Goal: Communication & Community: Share content

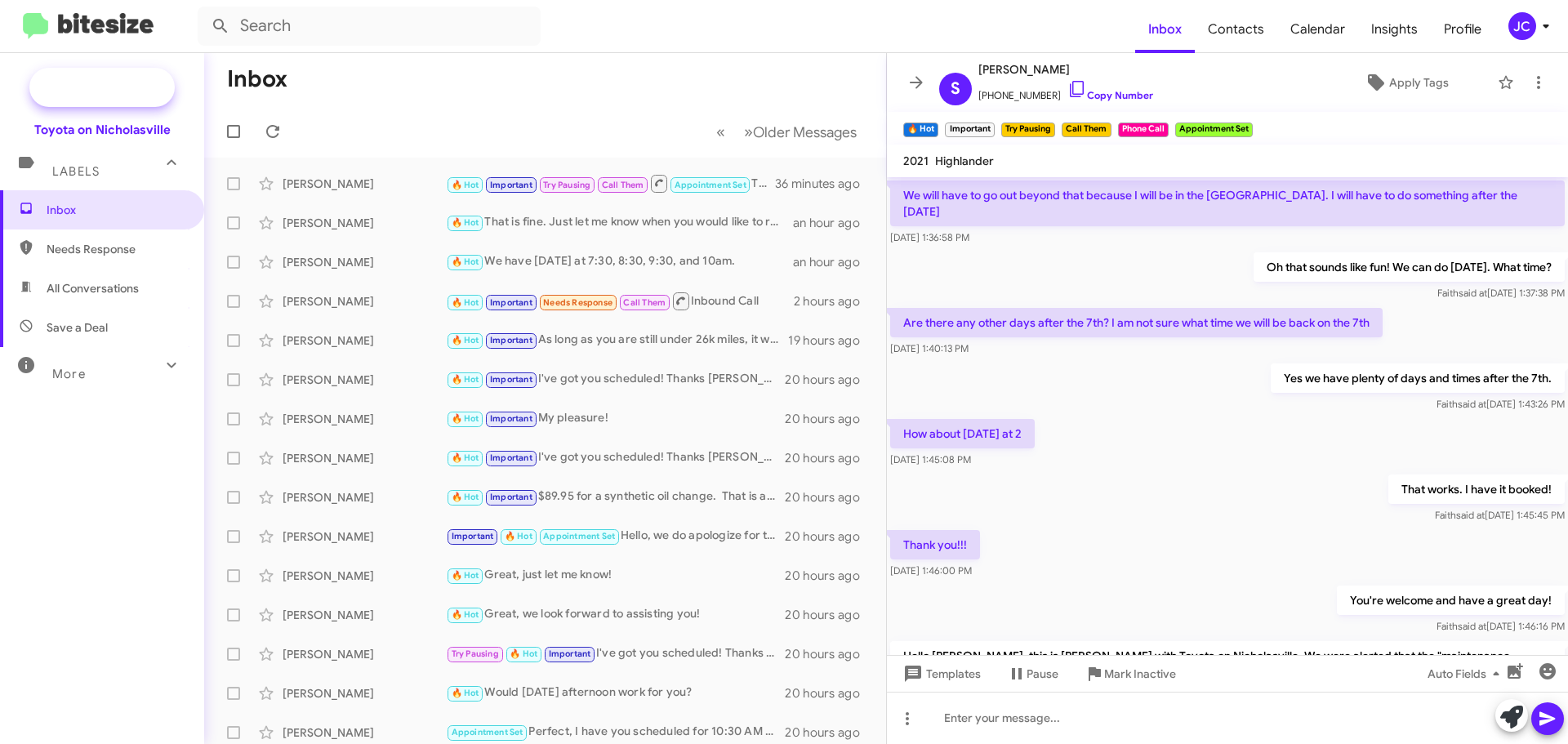
scroll to position [845, 0]
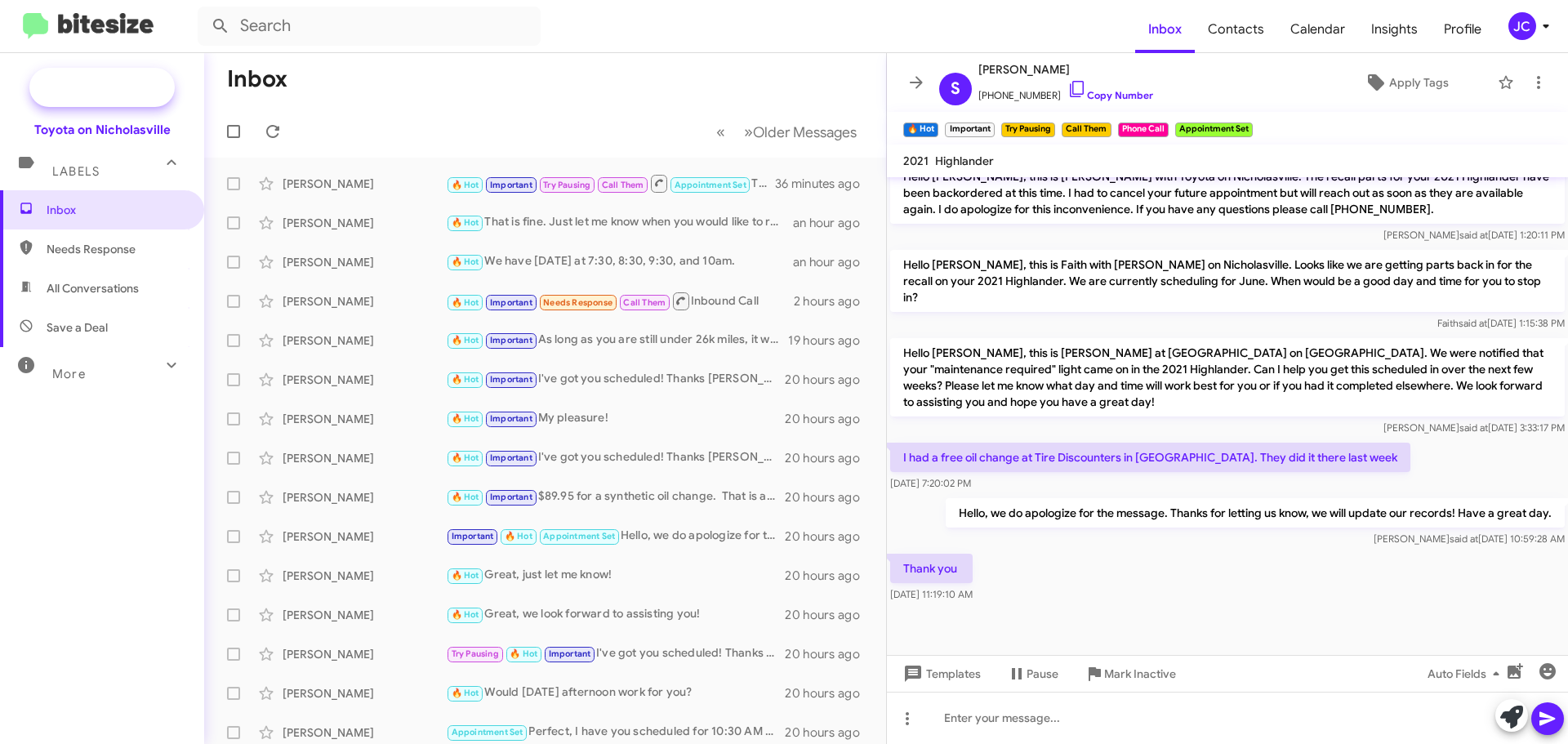
click at [129, 88] on span "New Campaign" at bounding box center [120, 87] width 83 height 16
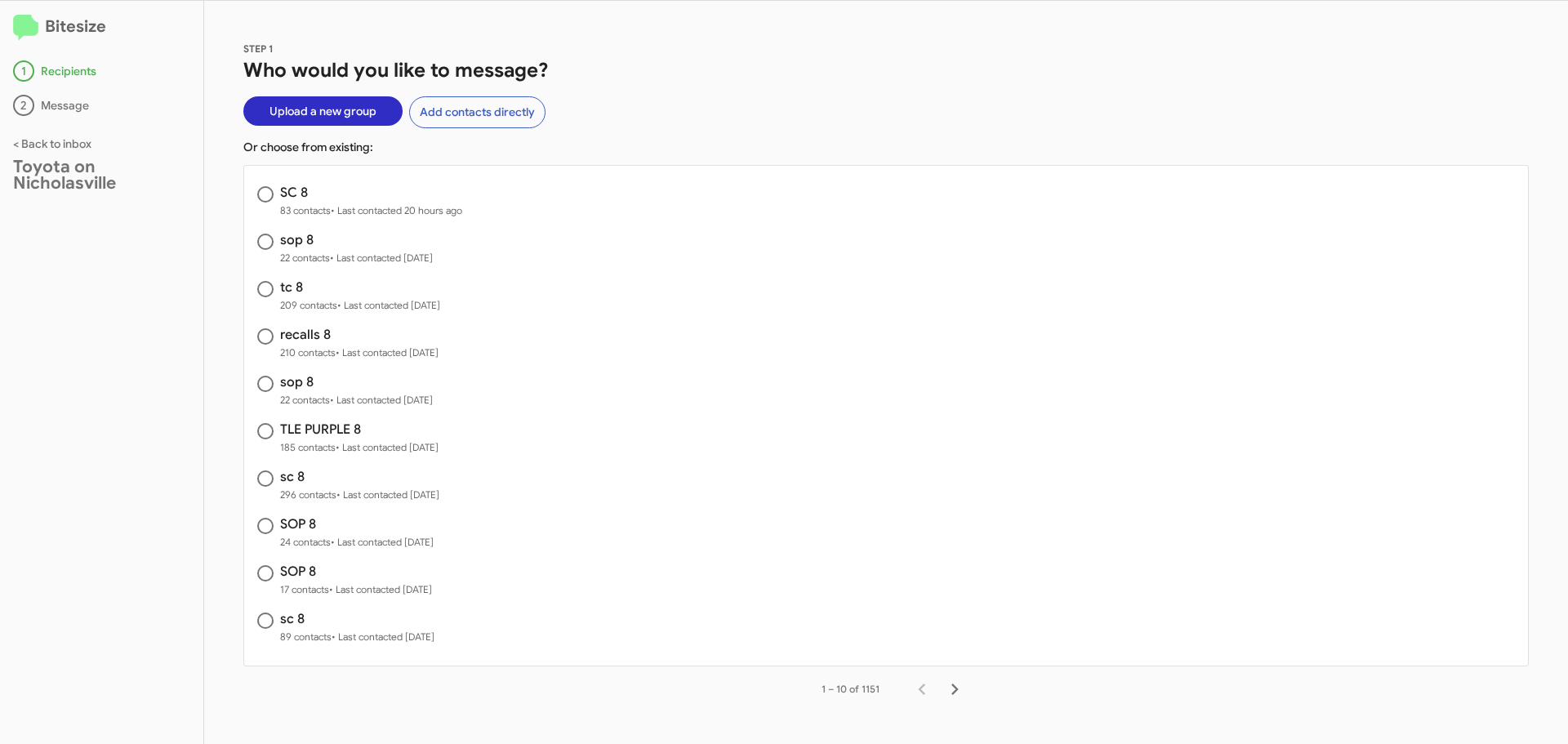
click at [327, 113] on span "Upload a new group" at bounding box center [323, 111] width 107 height 29
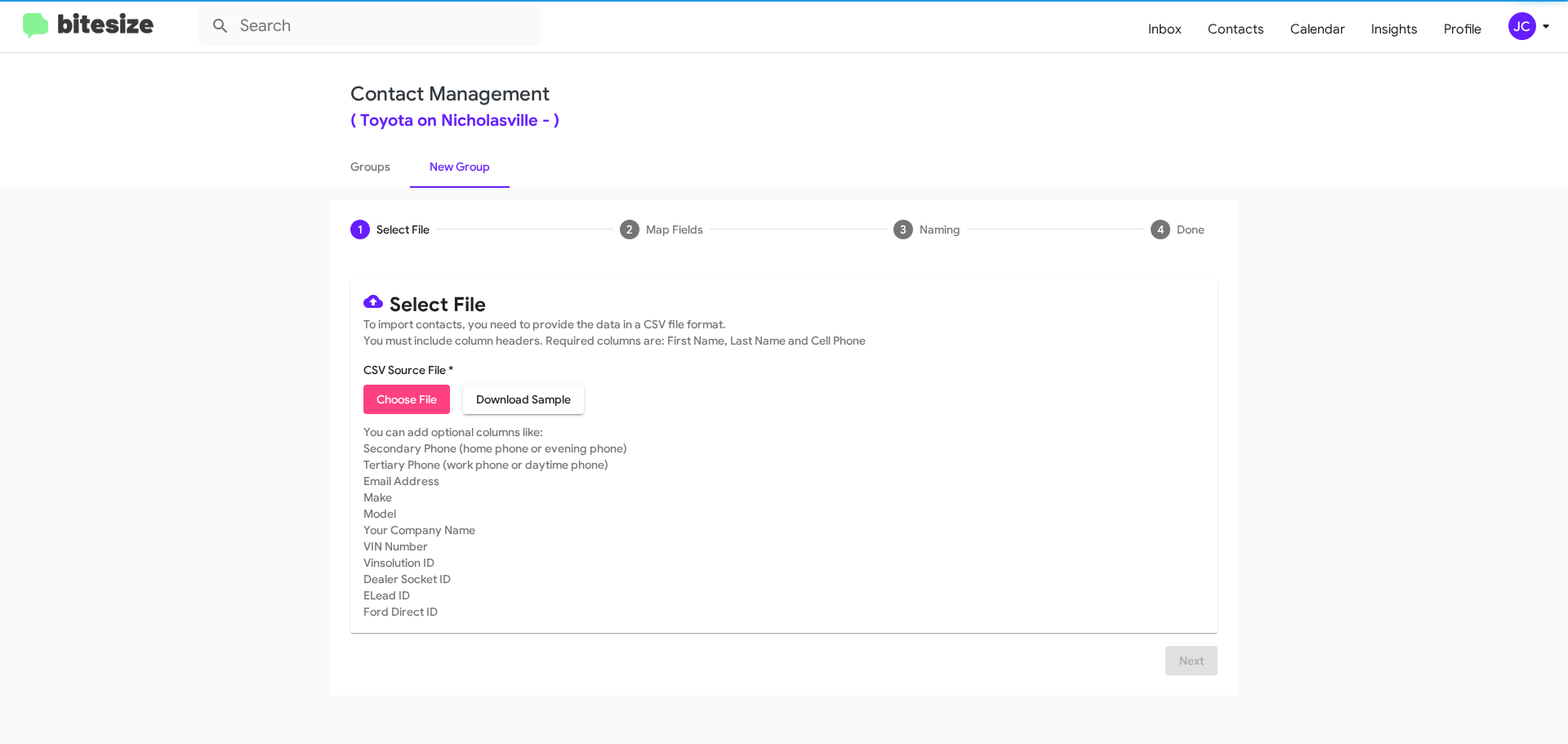
click at [417, 401] on span "Choose File" at bounding box center [407, 399] width 61 height 29
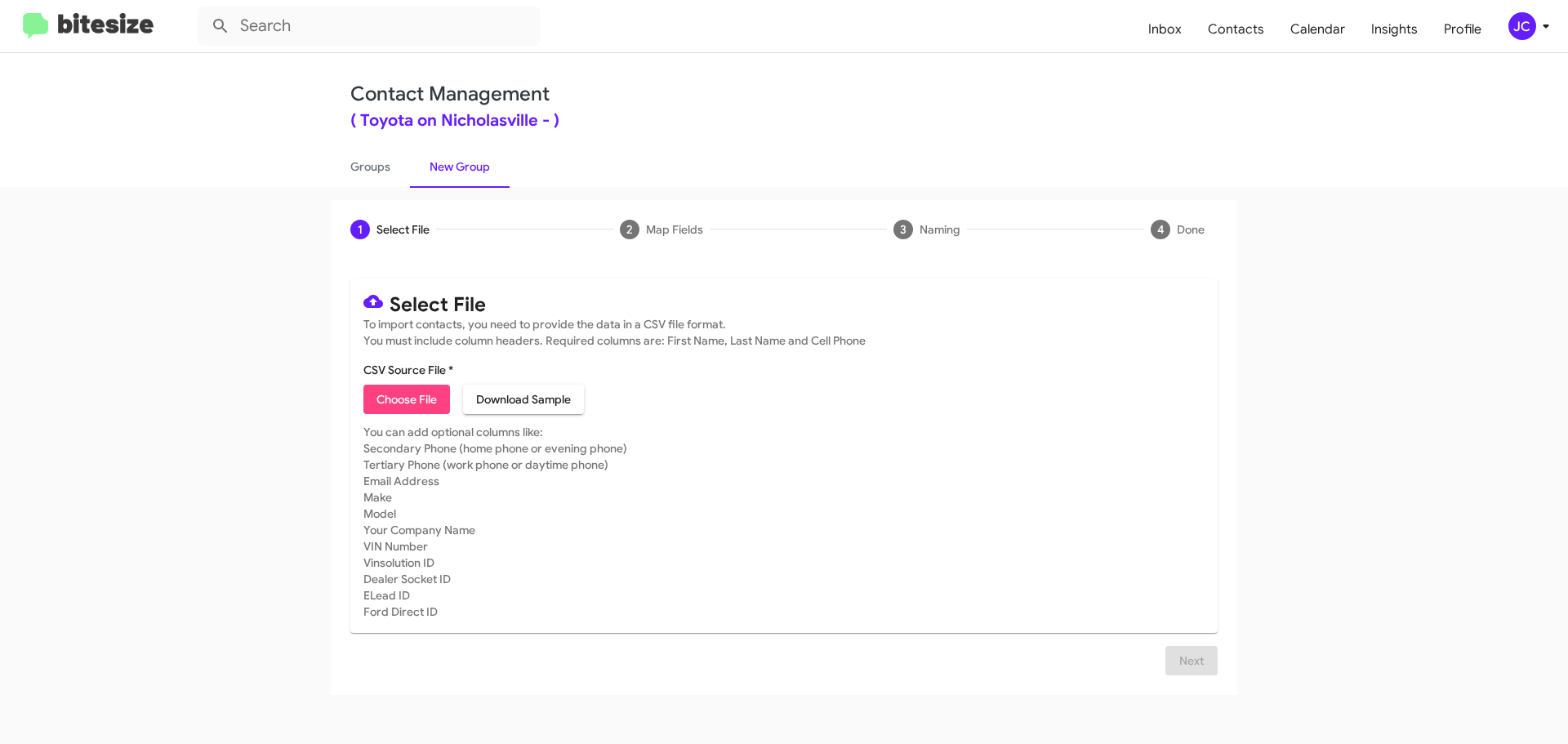
type input "SOP 8"
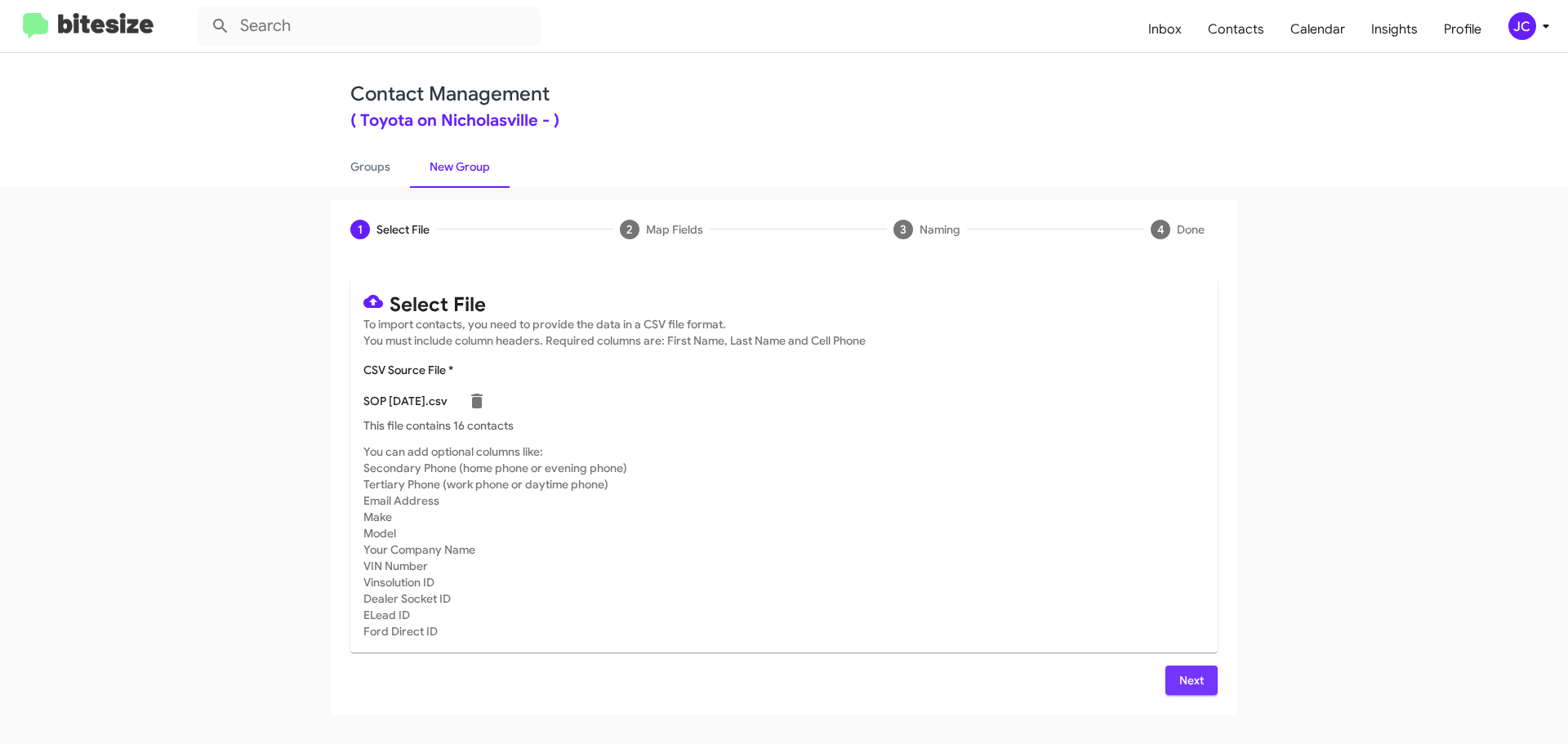
click at [1186, 673] on span "Next" at bounding box center [1191, 680] width 26 height 29
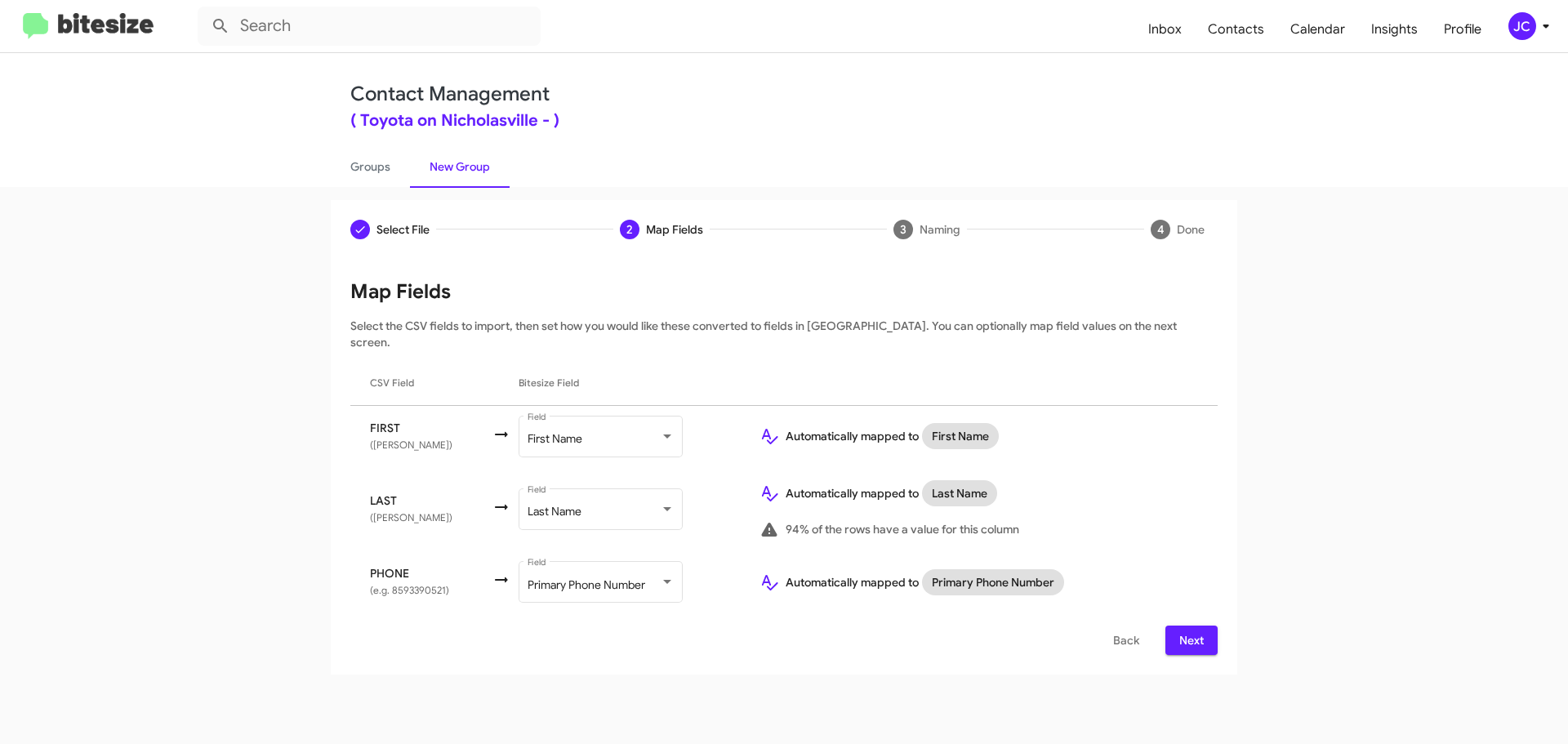
click at [1182, 625] on span "Next" at bounding box center [1191, 640] width 26 height 29
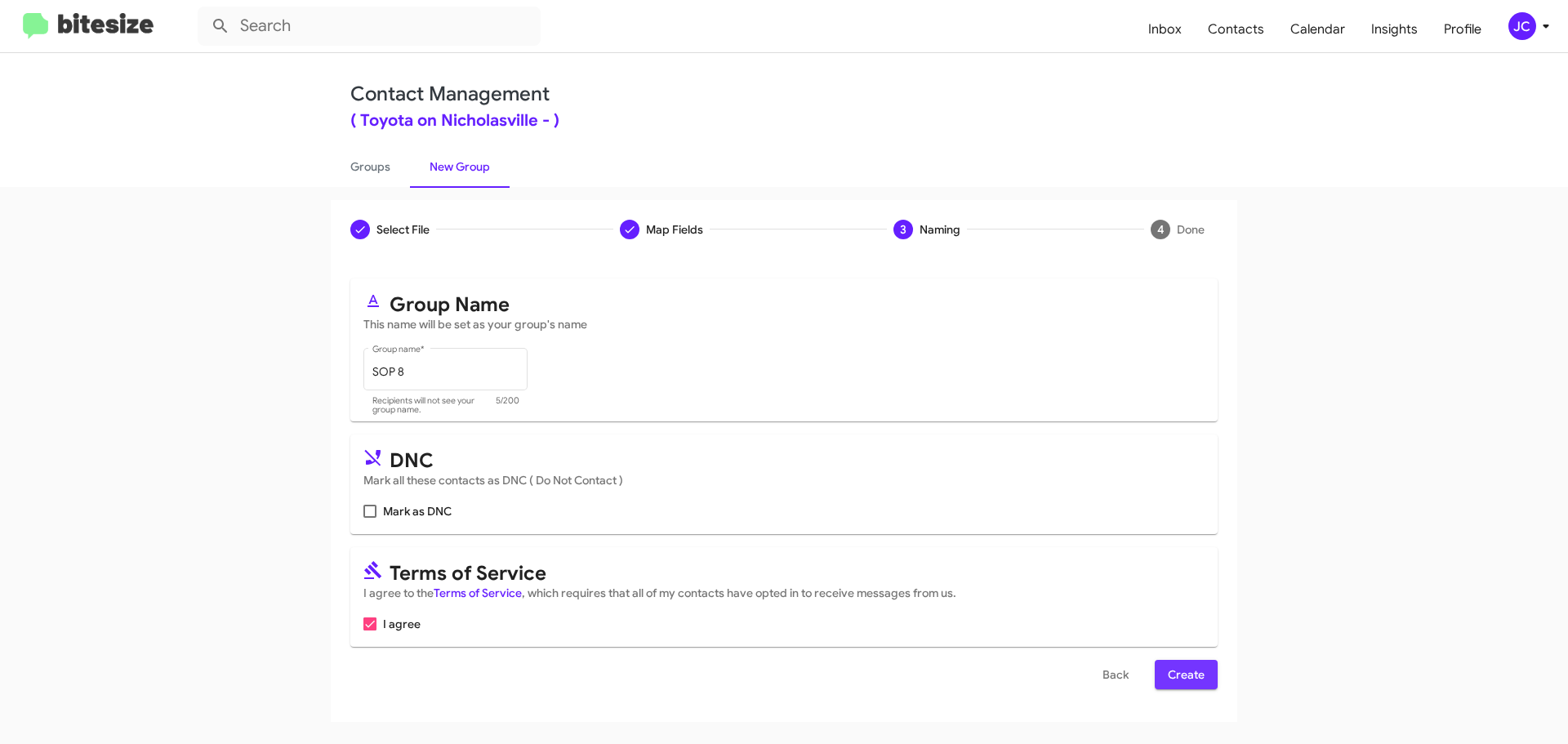
click at [1193, 673] on span "Create" at bounding box center [1185, 674] width 37 height 29
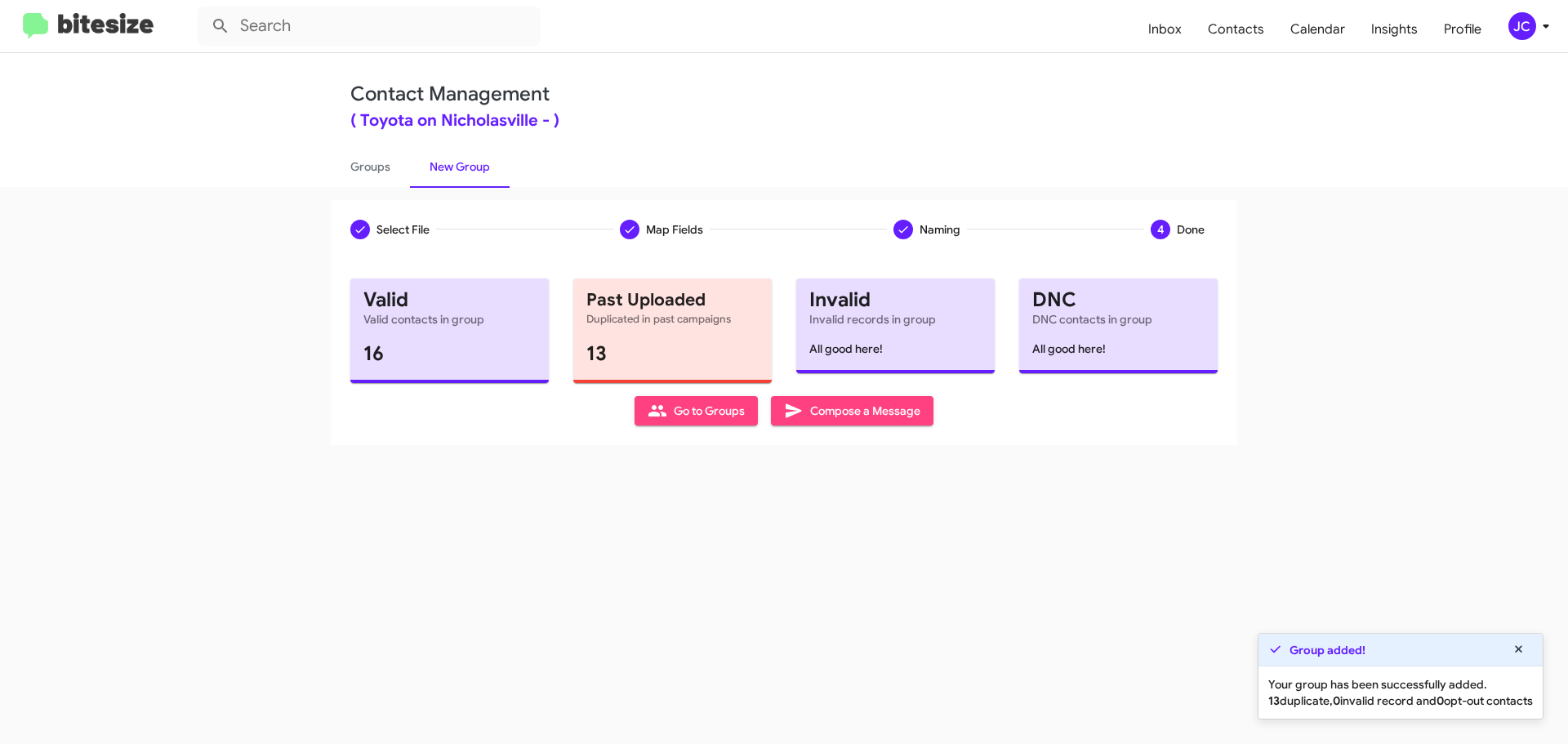
click at [920, 417] on span "Compose a Message" at bounding box center [852, 410] width 136 height 29
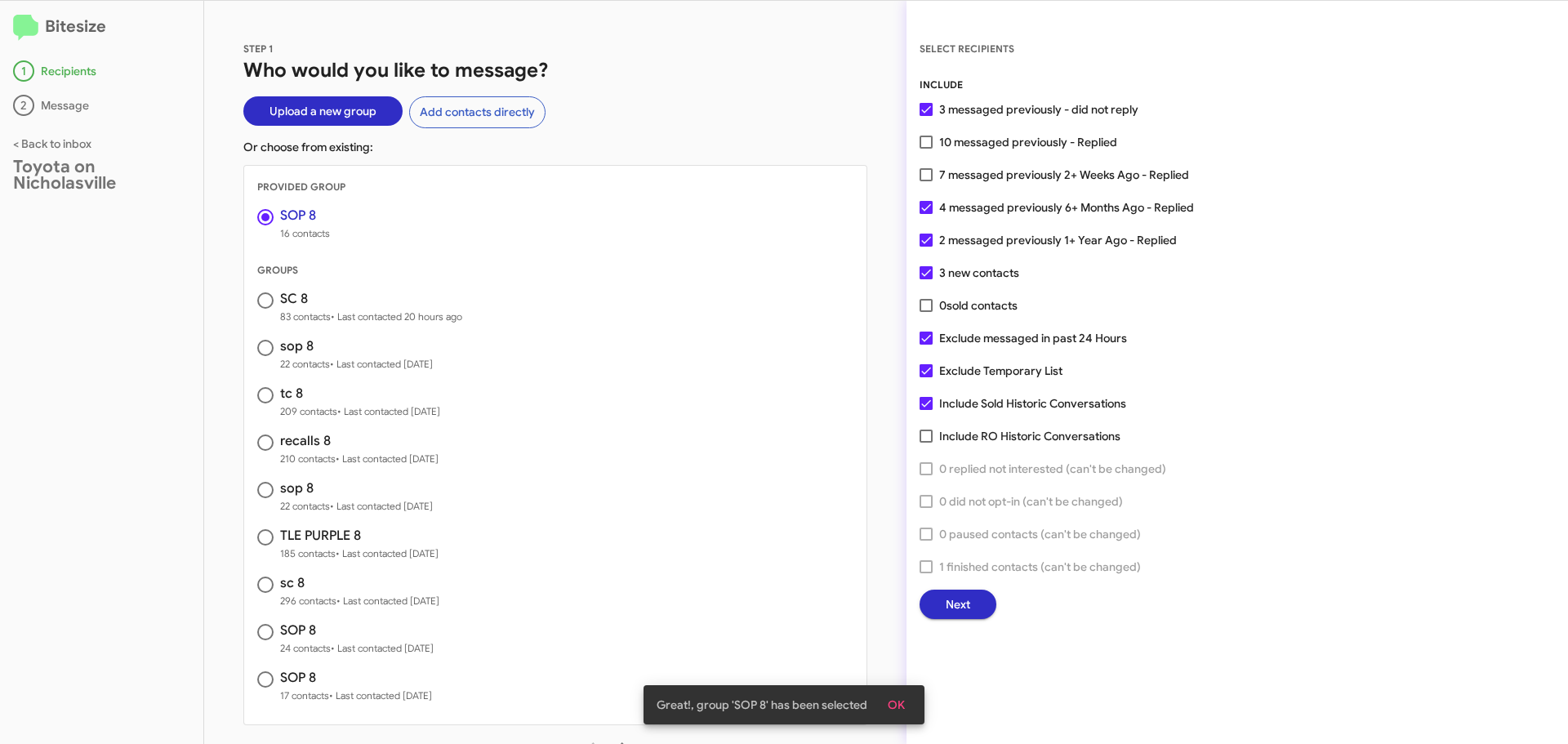
click at [926, 341] on span at bounding box center [926, 338] width 13 height 13
click at [926, 344] on input "Exclude messaged in past 24 Hours" at bounding box center [925, 344] width 1 height 1
checkbox input "false"
click at [969, 604] on span "Next" at bounding box center [957, 604] width 24 height 29
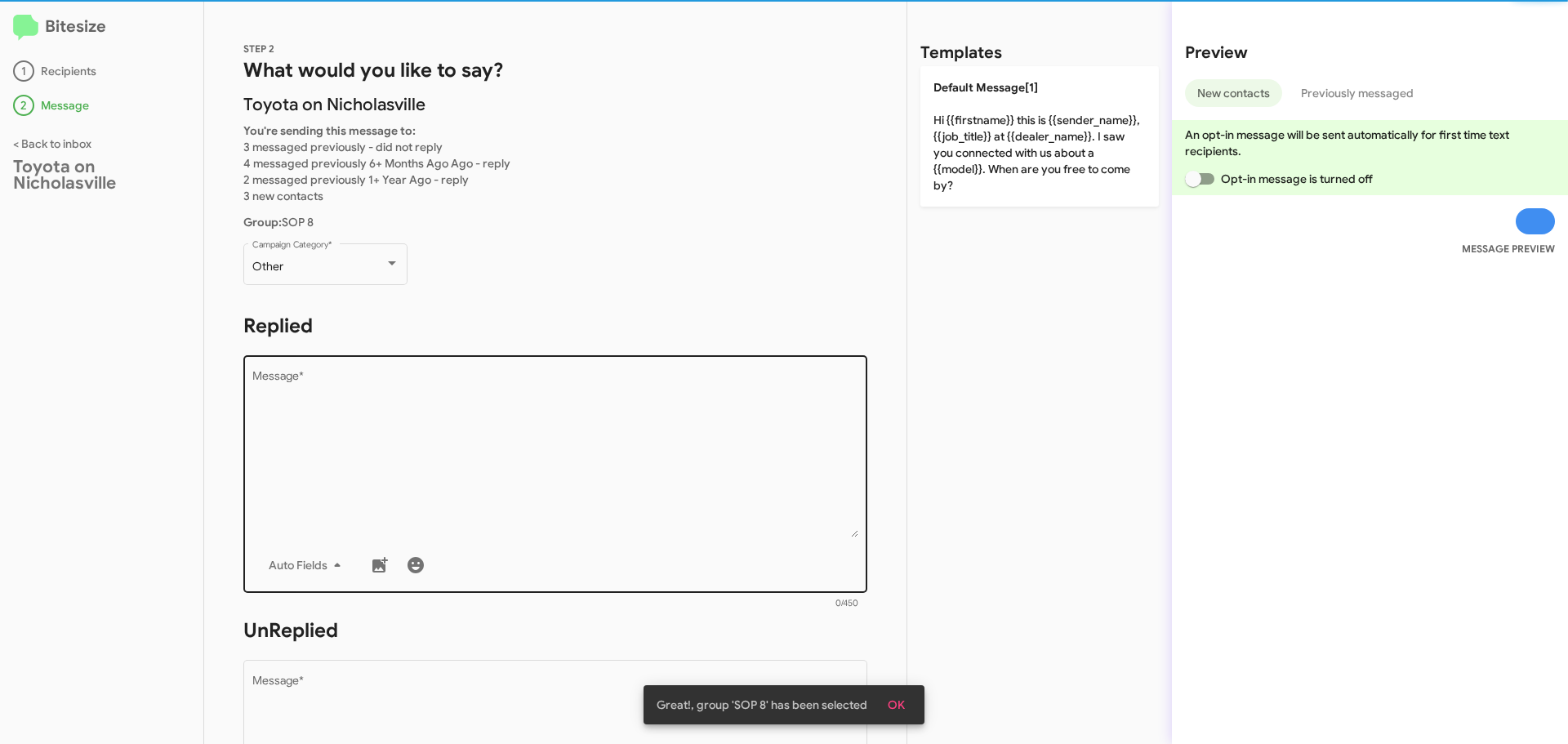
click at [380, 409] on textarea "Message *" at bounding box center [556, 454] width 607 height 167
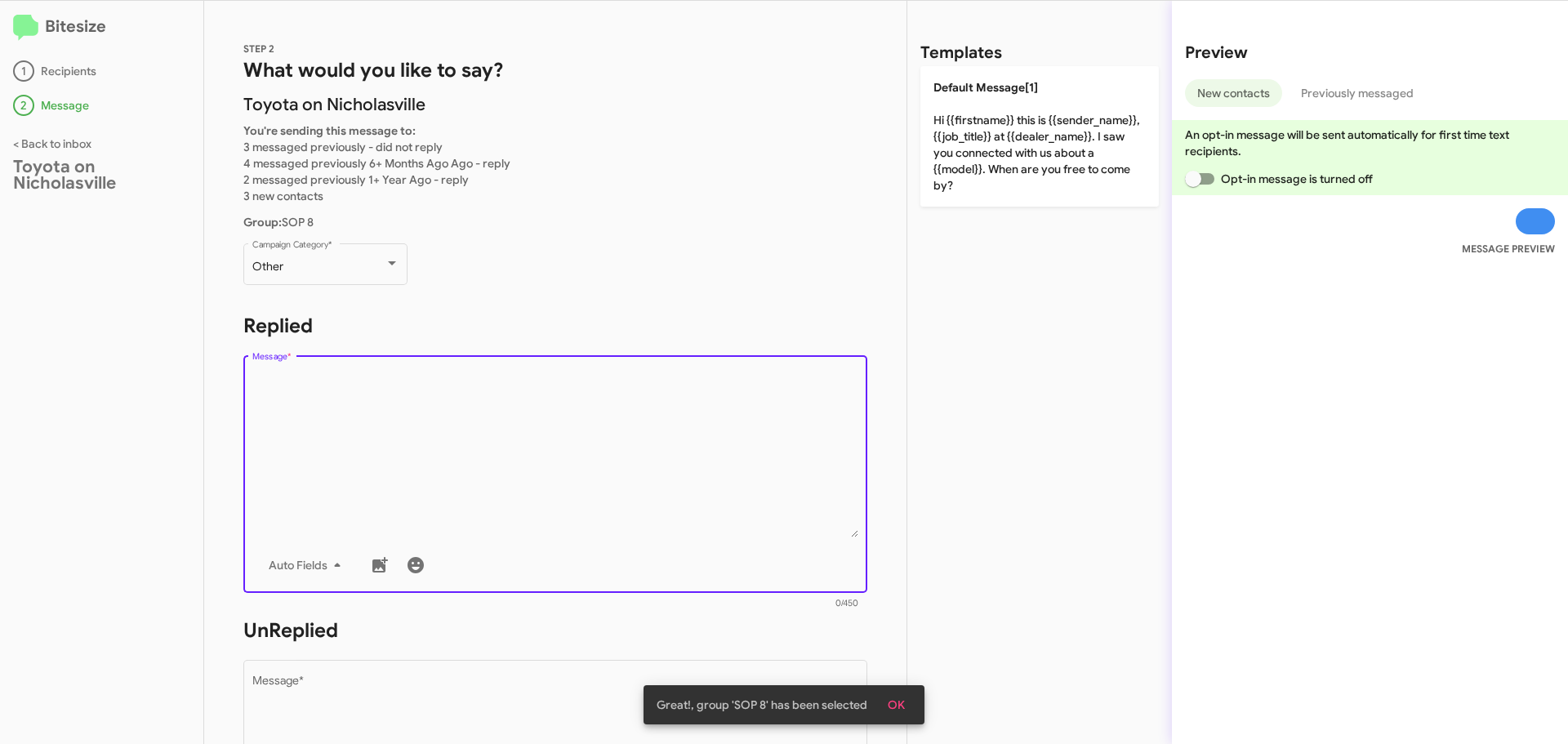
paste textarea "Hello {{firstname}}, this is [PERSON_NAME] with Toyota on Nicholasville. We rec…"
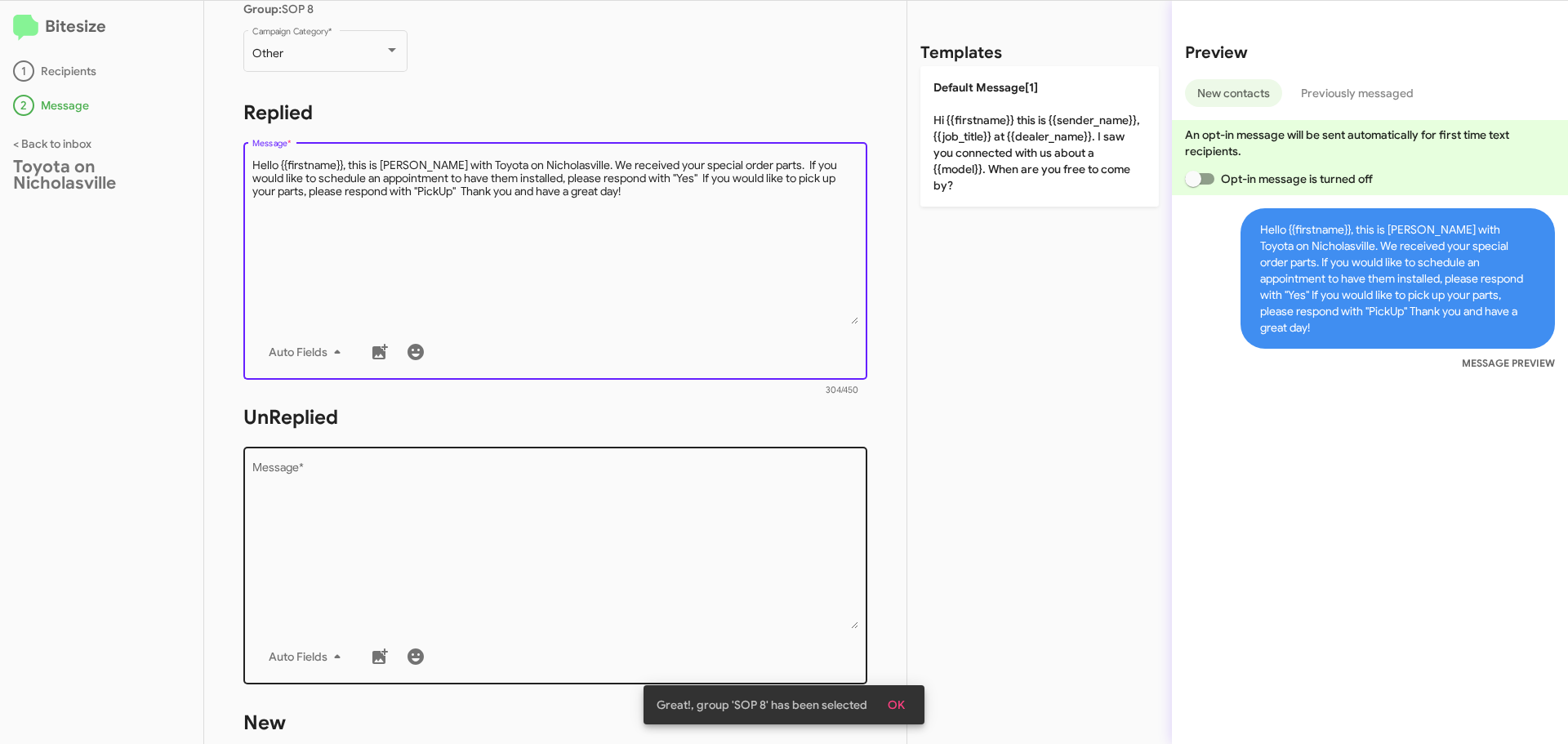
scroll to position [327, 0]
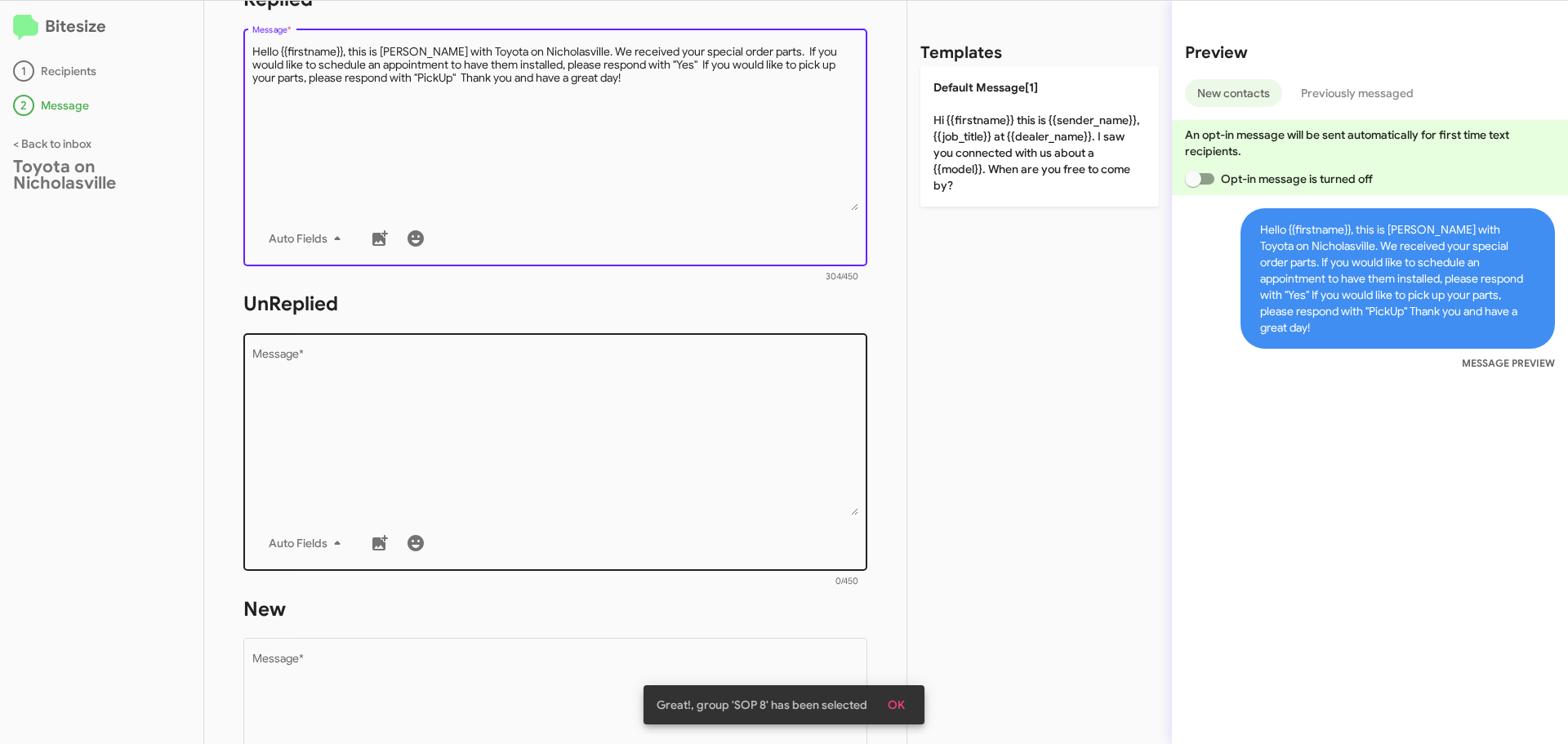
type textarea "Hello {{firstname}}, this is [PERSON_NAME] with Toyota on Nicholasville. We rec…"
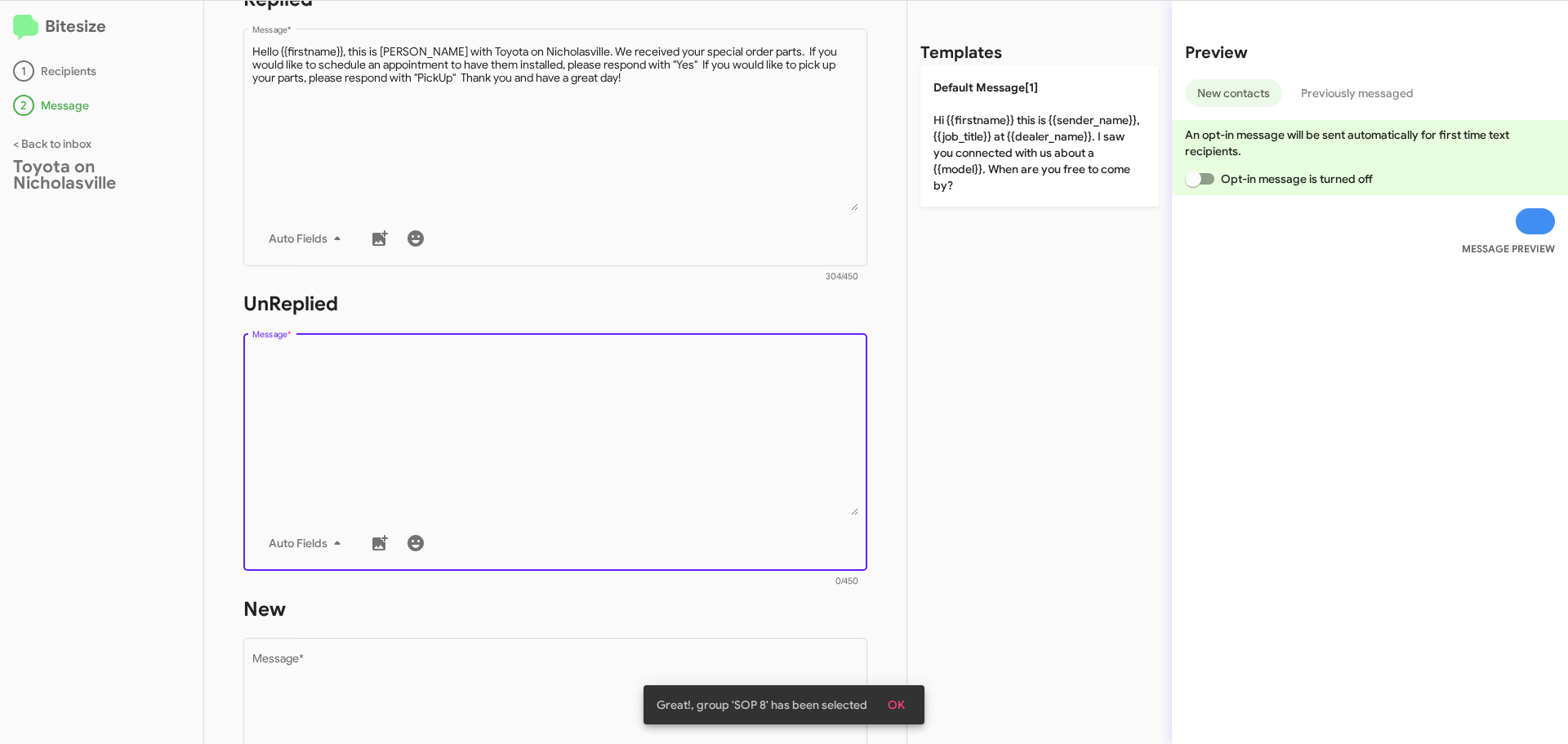
click at [400, 376] on textarea "Message *" at bounding box center [556, 432] width 607 height 167
paste textarea "Hello {{firstname}}, this is [PERSON_NAME] with Toyota on Nicholasville. We rec…"
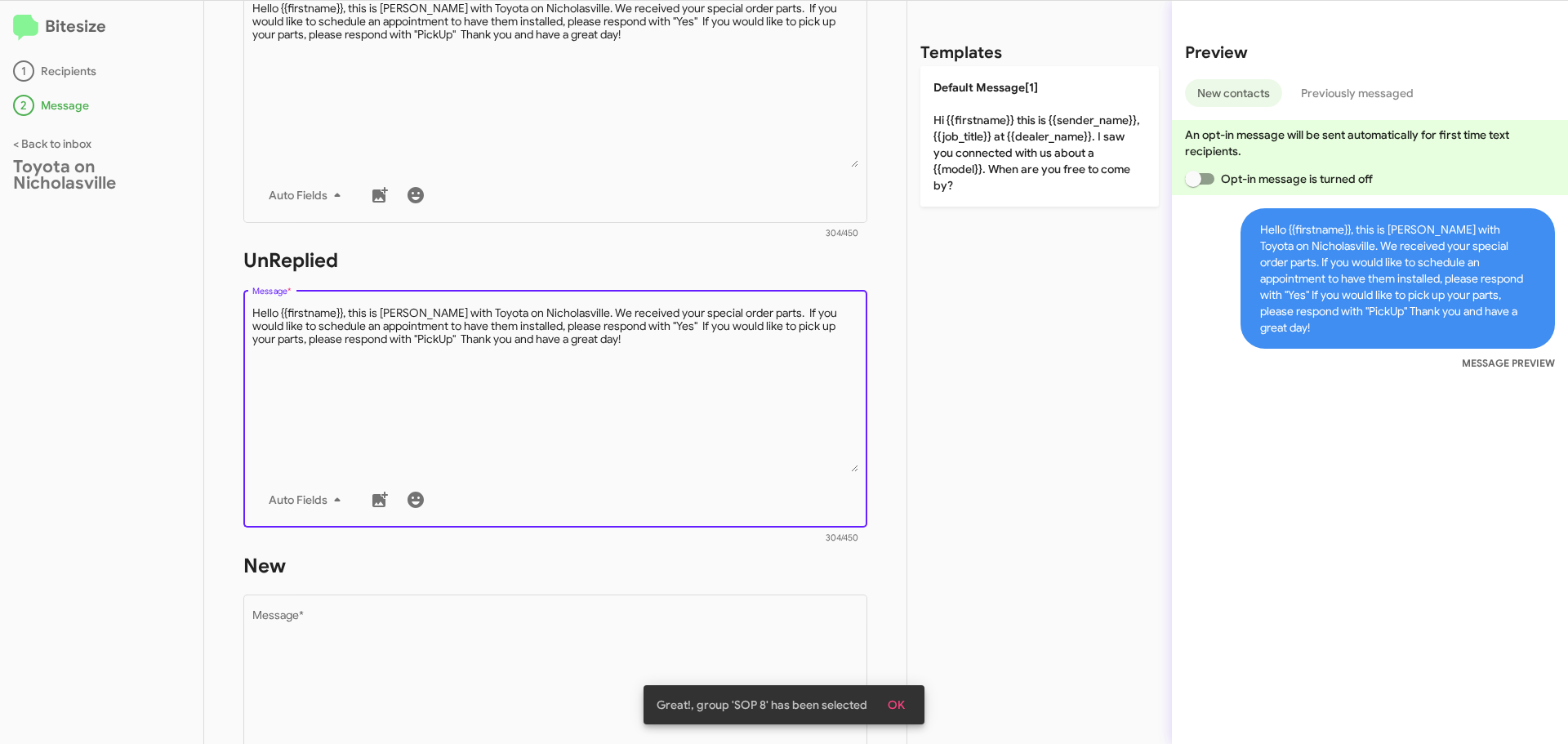
scroll to position [409, 0]
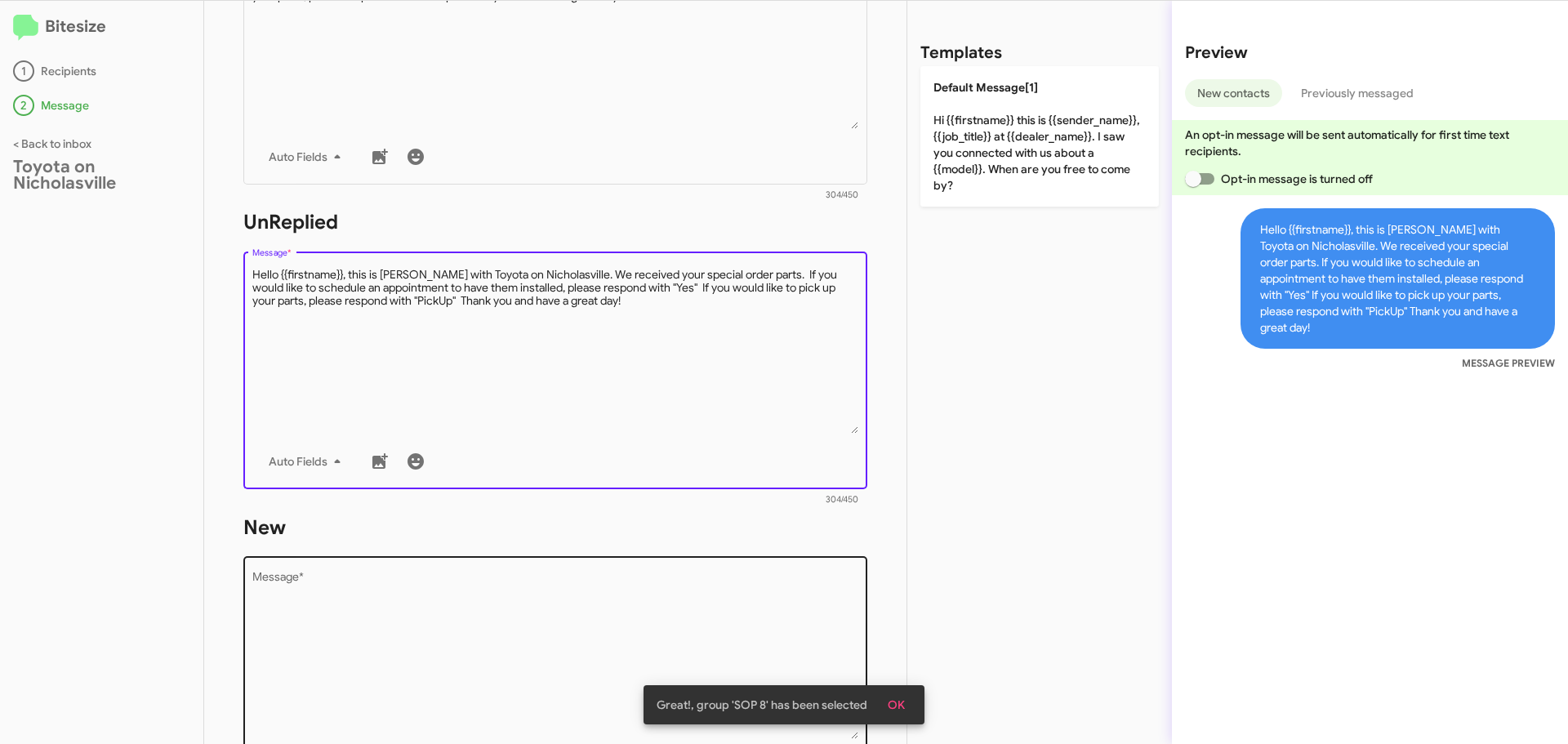
type textarea "Hello {{firstname}}, this is [PERSON_NAME] with Toyota on Nicholasville. We rec…"
click at [424, 645] on textarea "Message *" at bounding box center [556, 656] width 607 height 167
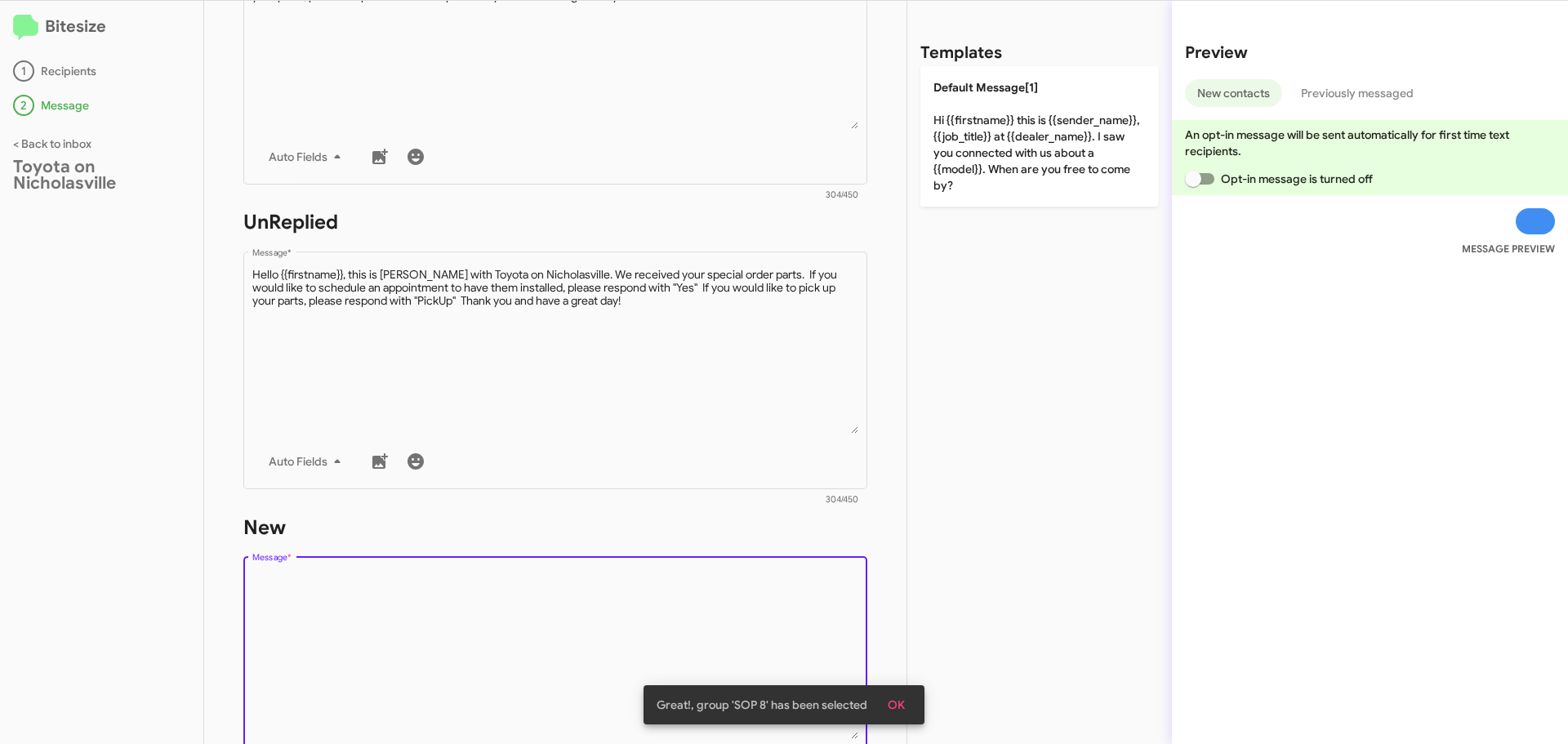
paste textarea "Hello {{firstname}}, this is [PERSON_NAME] with Toyota on Nicholasville. We rec…"
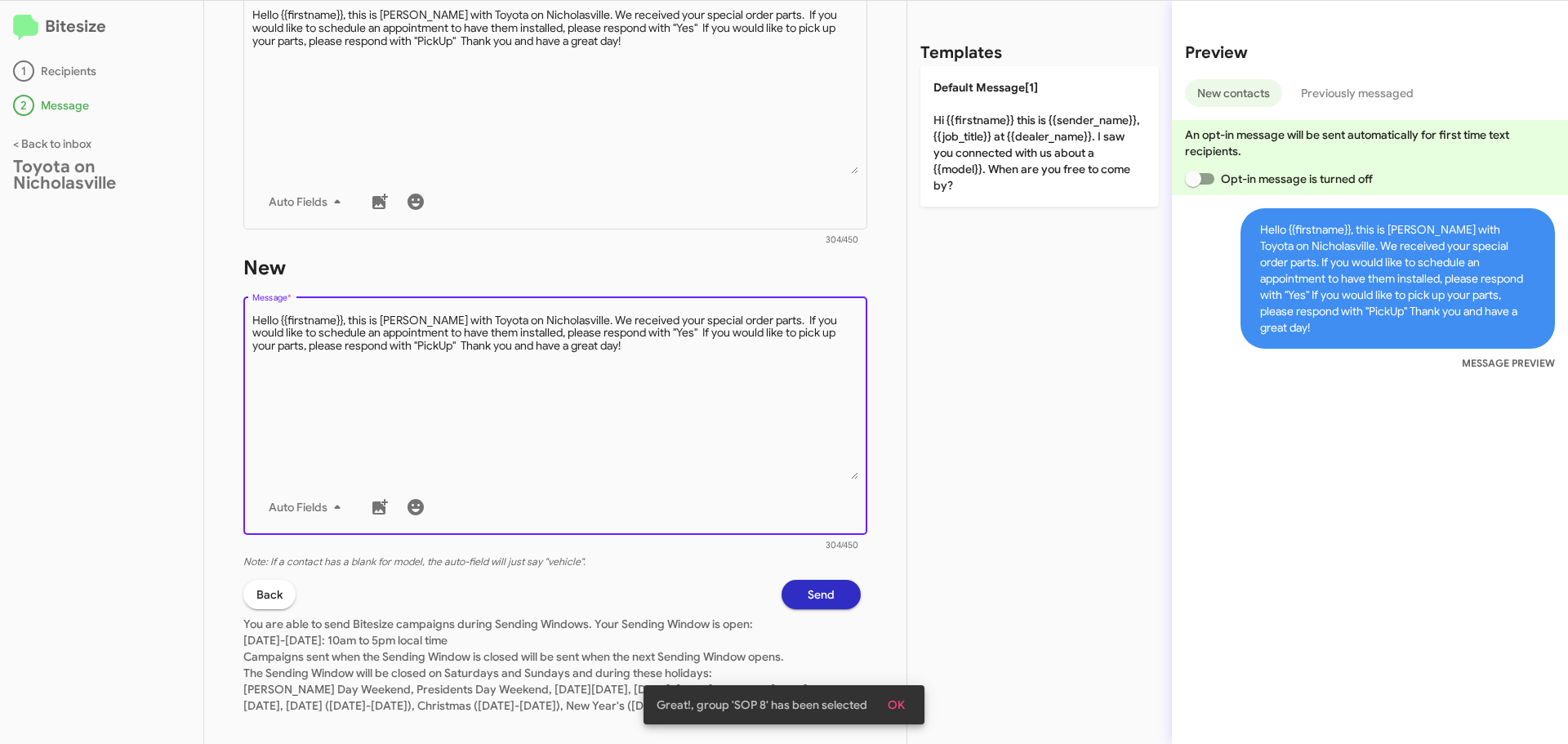
scroll to position [703, 0]
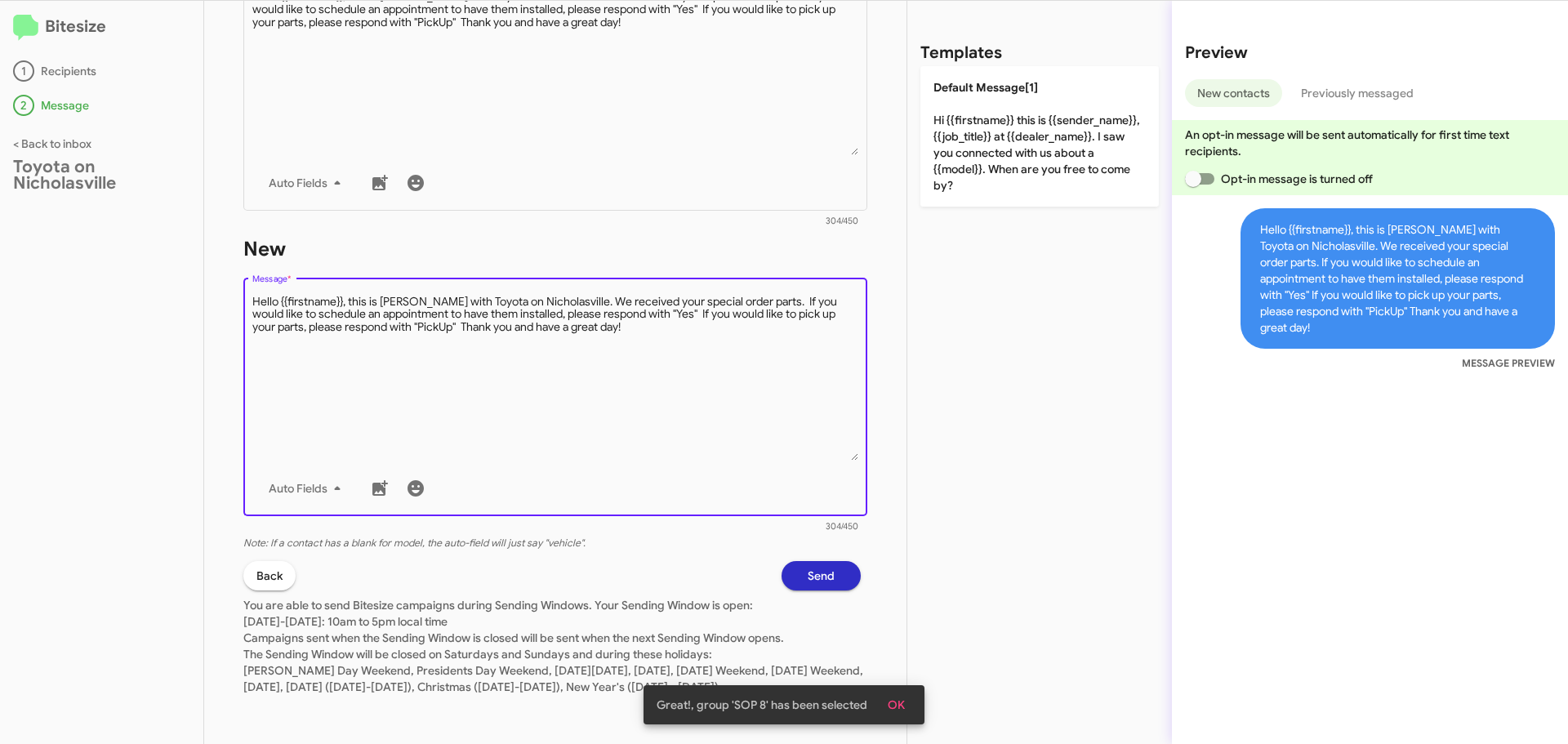
type textarea "Hello {{firstname}}, this is [PERSON_NAME] with Toyota on Nicholasville. We rec…"
click at [791, 561] on button "Send" at bounding box center [821, 575] width 79 height 29
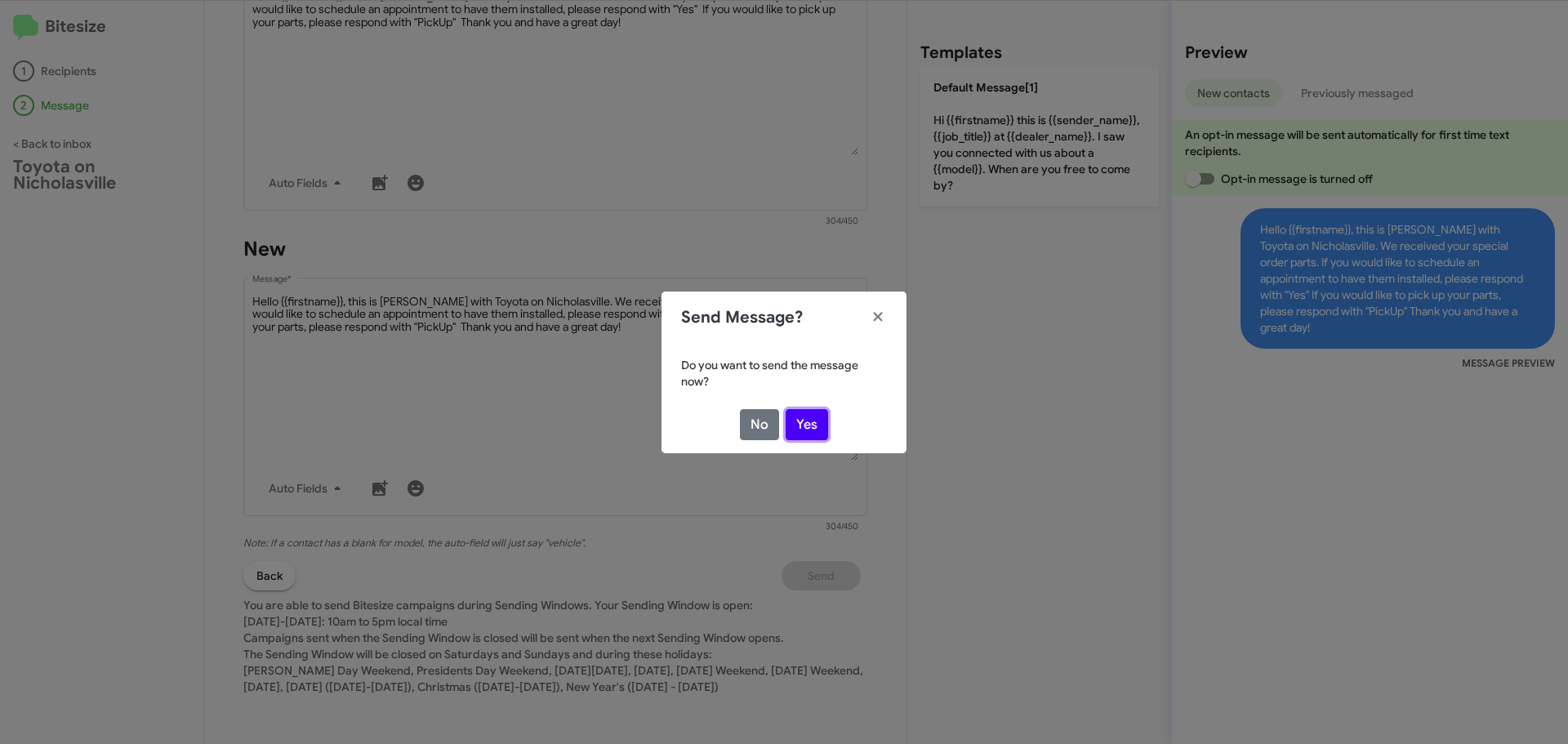
click at [798, 420] on button "Yes" at bounding box center [807, 425] width 43 height 31
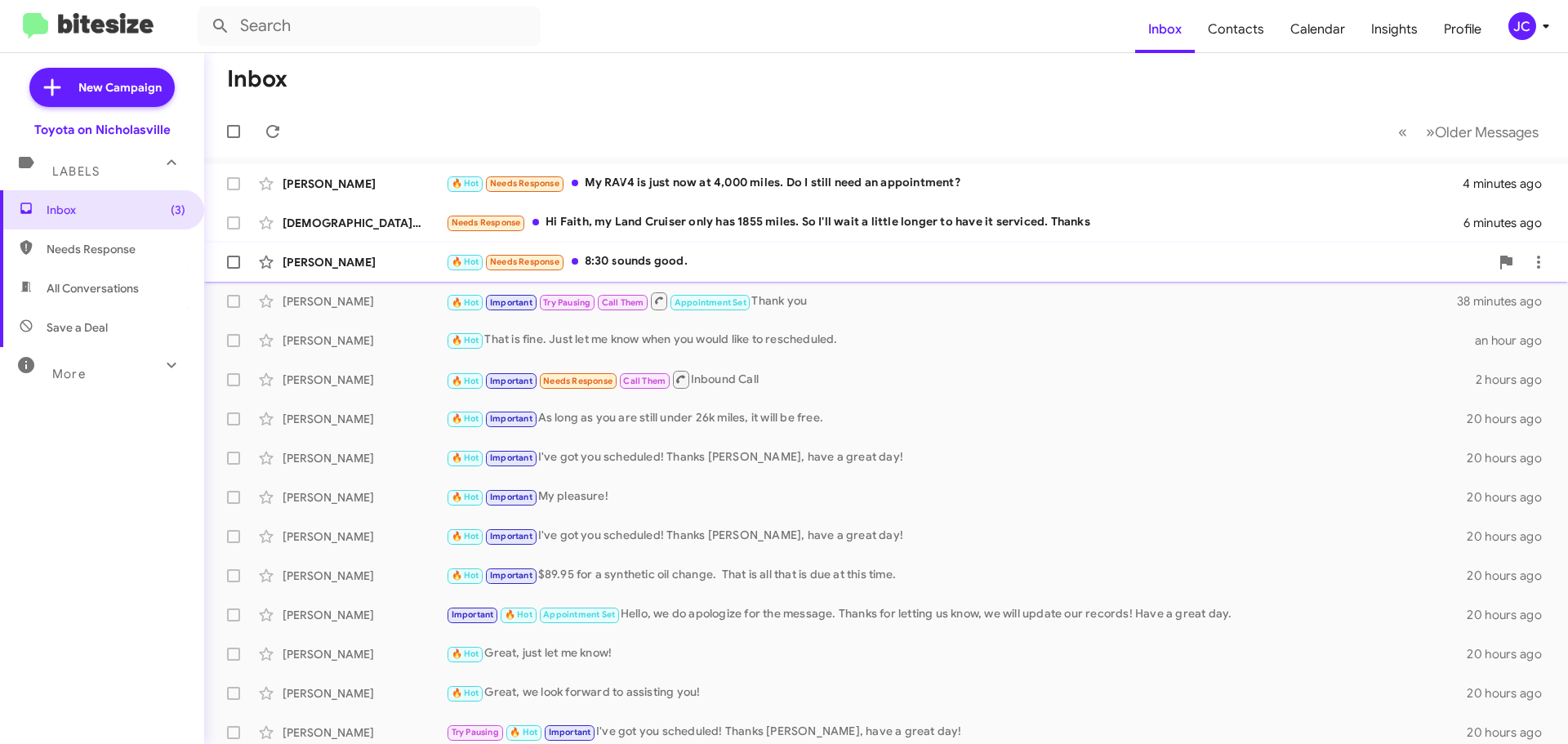
click at [381, 278] on span "[PERSON_NAME] 🔥 Hot Needs Response 8:30 sounds good. 11 minutes ago" at bounding box center [886, 262] width 1364 height 39
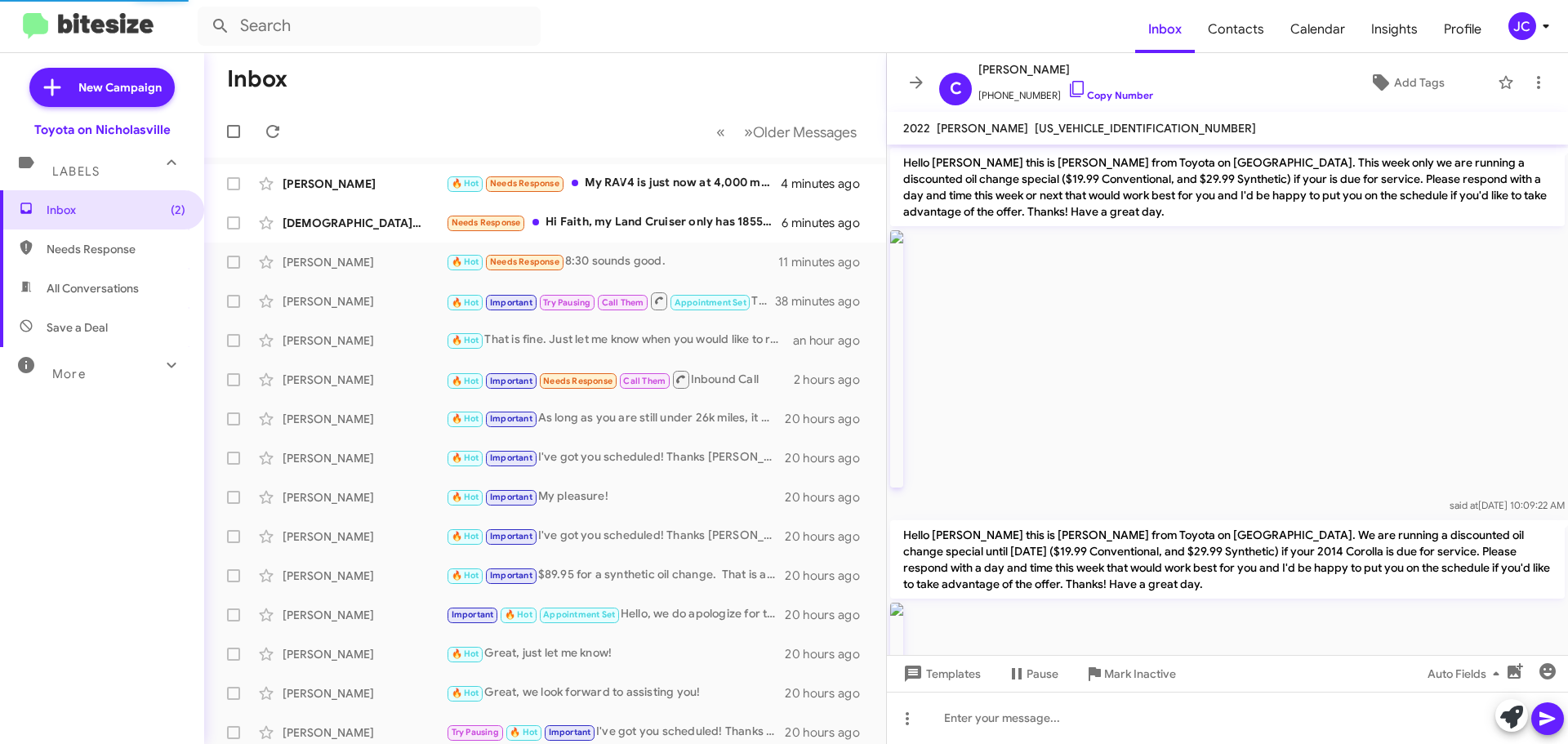
scroll to position [1598, 0]
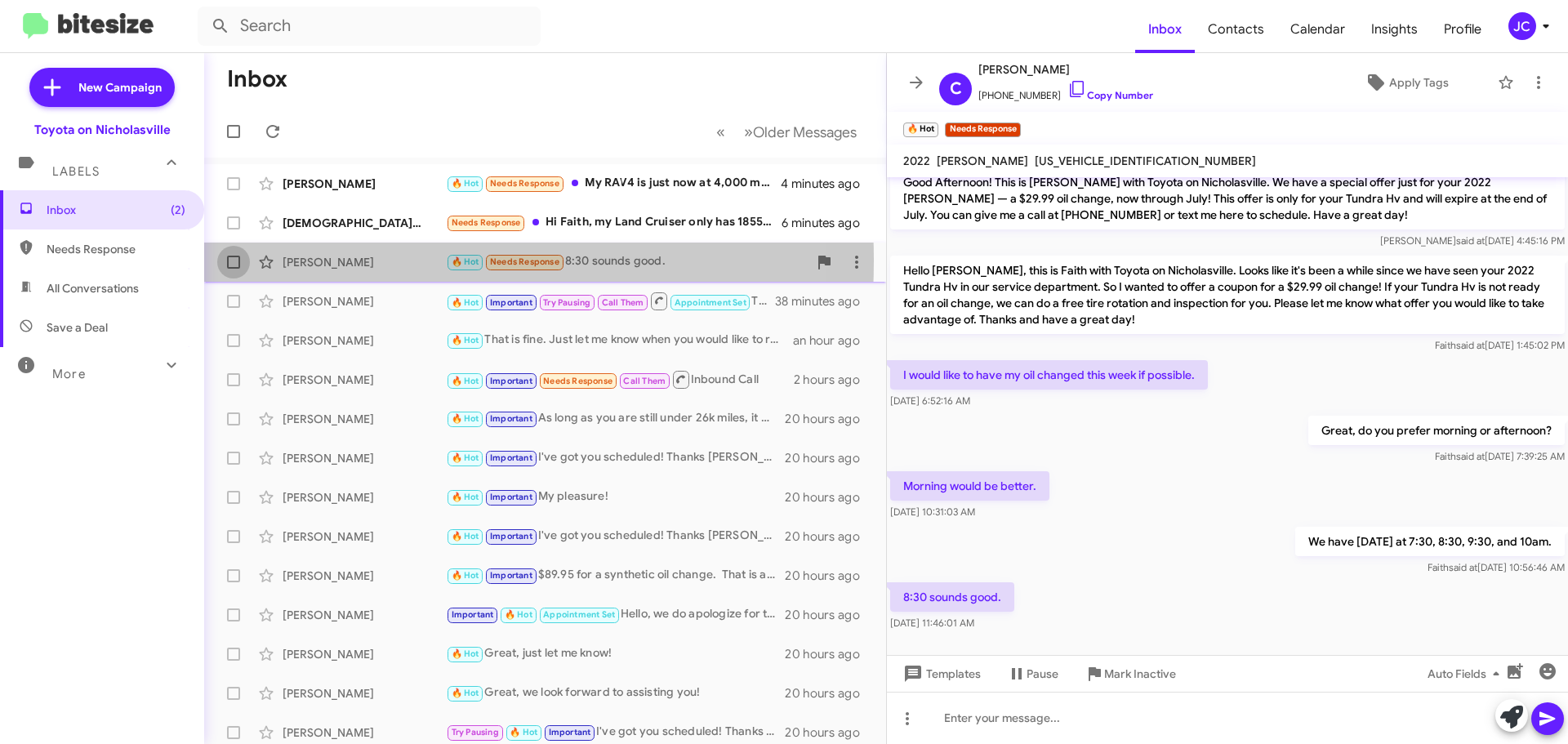
click at [227, 260] on span at bounding box center [233, 262] width 13 height 13
click at [233, 269] on input "checkbox" at bounding box center [233, 269] width 1 height 1
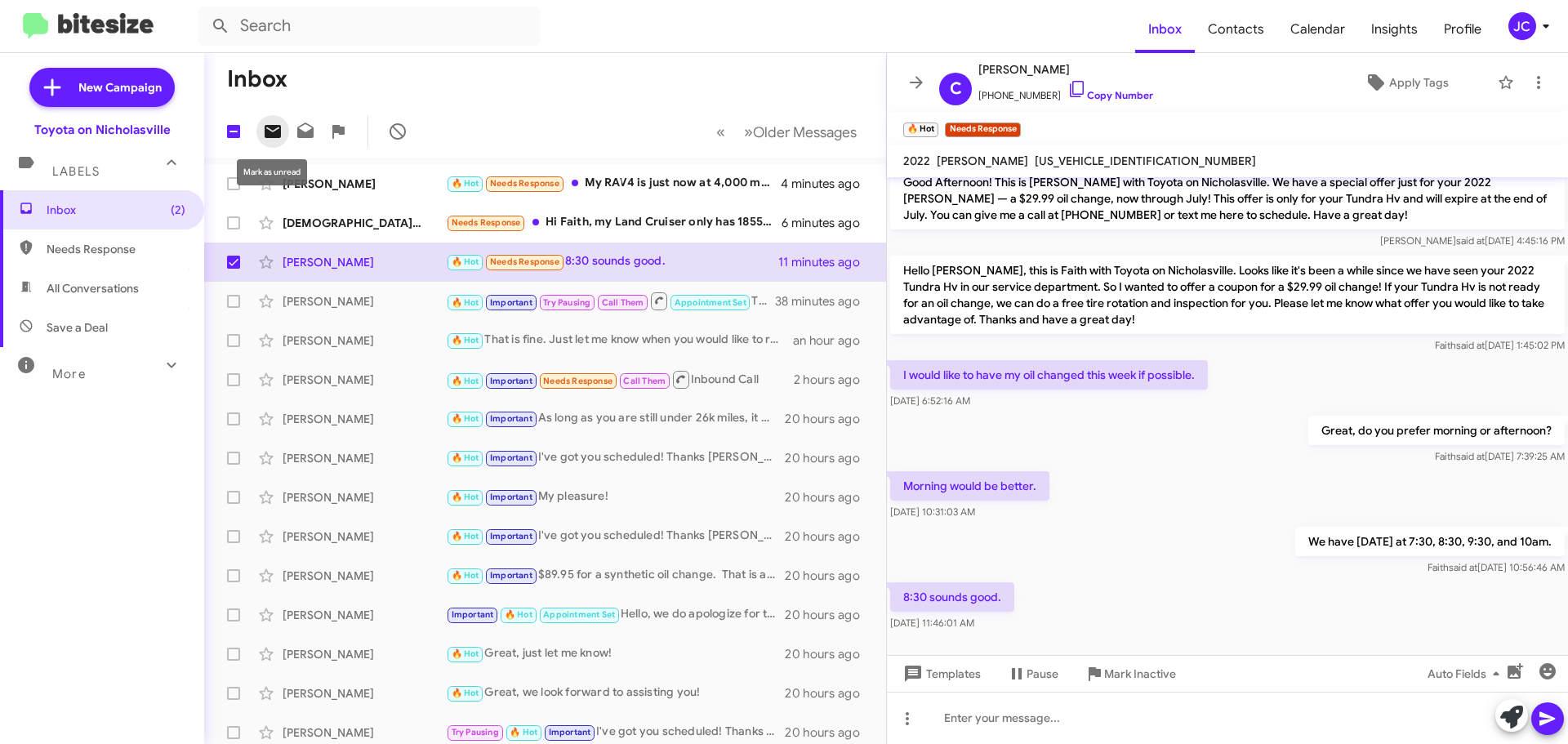
click at [275, 129] on icon at bounding box center [273, 131] width 16 height 13
checkbox input "false"
